Goal: Check status: Check status

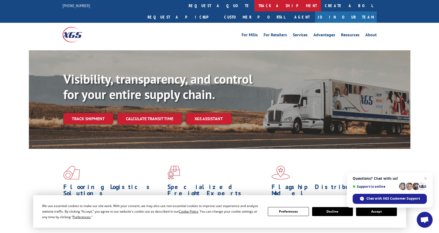
click at [255, 6] on link "track a shipment" at bounding box center [288, 5] width 67 height 11
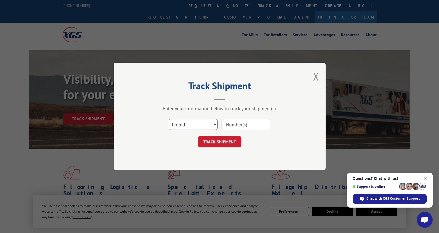
click at [214, 124] on select "Select category... Probill BOL PO" at bounding box center [193, 124] width 49 height 11
select select "bol"
click at [169, 119] on select "Select category... Probill BOL PO" at bounding box center [193, 124] width 49 height 11
click at [235, 124] on input at bounding box center [246, 124] width 49 height 11
click at [240, 123] on input "12970636" at bounding box center [246, 124] width 49 height 11
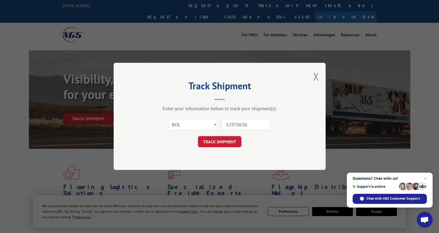
click at [240, 123] on input "12970636" at bounding box center [246, 124] width 49 height 11
type input "12970636"
click at [221, 141] on button "TRACK SHIPMENT" at bounding box center [219, 142] width 43 height 11
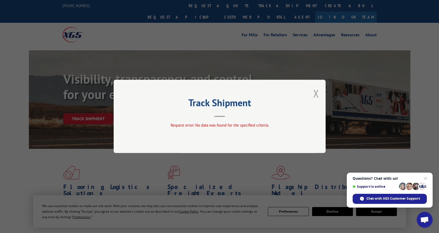
click at [316, 91] on button "Close modal" at bounding box center [316, 93] width 6 height 14
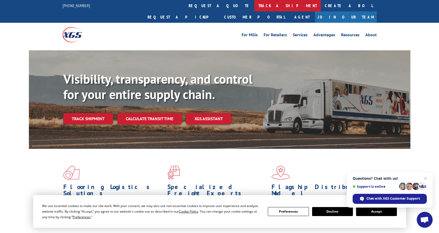
click at [255, 10] on link "track a shipment" at bounding box center [288, 5] width 67 height 11
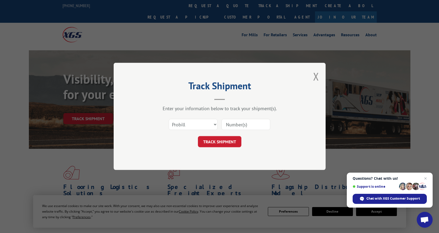
click at [237, 124] on input at bounding box center [246, 124] width 49 height 11
paste input "12970636"
type input "12970636"
click at [222, 142] on button "TRACK SHIPMENT" at bounding box center [219, 142] width 43 height 11
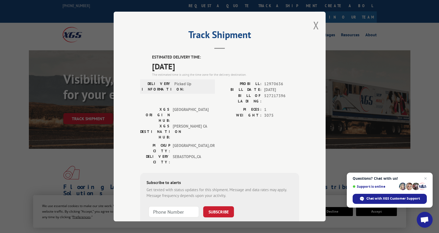
click at [309, 27] on div "Track Shipment ESTIMATED DELIVERY TIME: [DATE] The estimated time is using the …" at bounding box center [220, 117] width 212 height 210
click at [315, 26] on button "Close modal" at bounding box center [316, 25] width 6 height 14
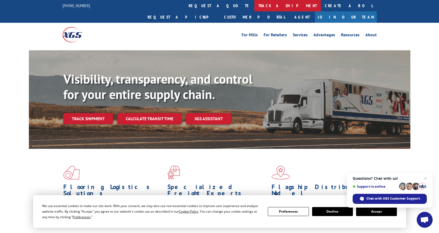
click at [255, 6] on link "track a shipment" at bounding box center [288, 5] width 67 height 11
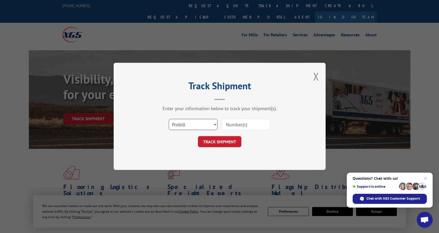
click at [215, 122] on select "Select category... Probill BOL PO" at bounding box center [193, 124] width 49 height 11
select select "bol"
click at [169, 119] on select "Select category... Probill BOL PO" at bounding box center [193, 124] width 49 height 11
click at [236, 123] on input at bounding box center [246, 124] width 49 height 11
type input "527217396"
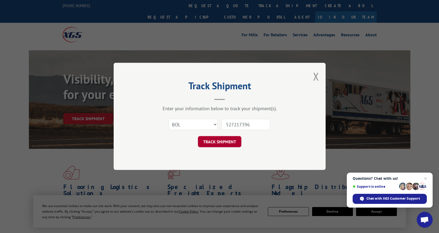
click at [231, 142] on button "TRACK SHIPMENT" at bounding box center [219, 142] width 43 height 11
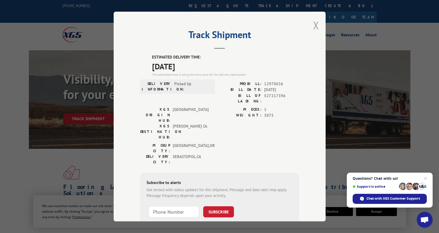
click at [313, 24] on button "Close modal" at bounding box center [316, 25] width 6 height 14
